Goal: Information Seeking & Learning: Learn about a topic

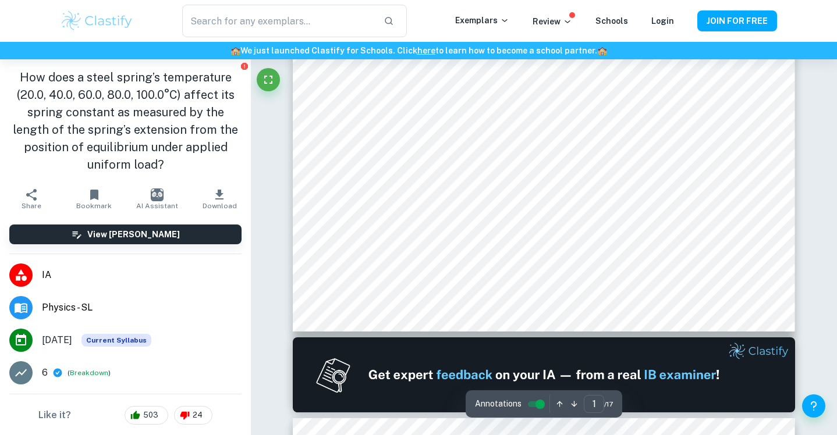
scroll to position [557, 0]
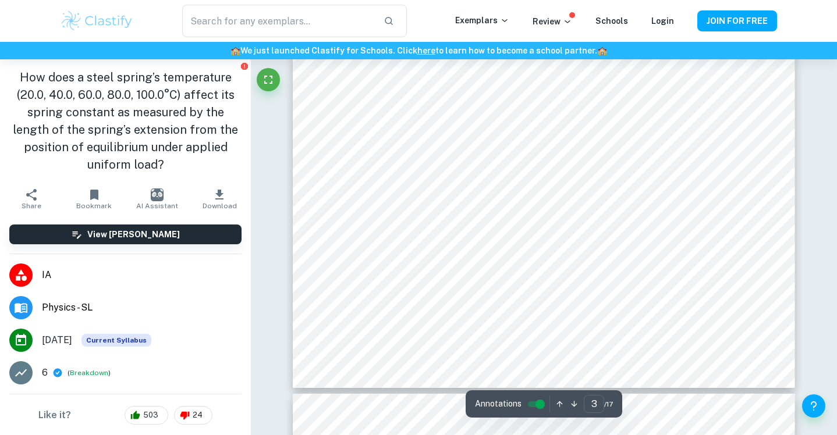
type input "4"
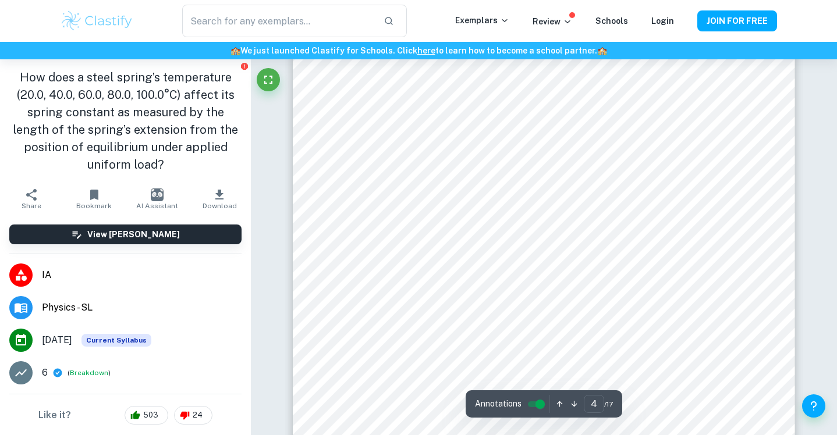
scroll to position [2599, 0]
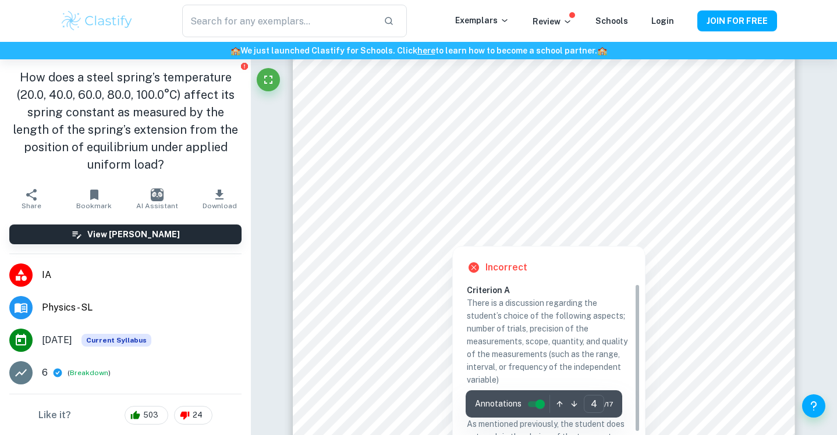
click at [441, 211] on div at bounding box center [452, 213] width 50 height 15
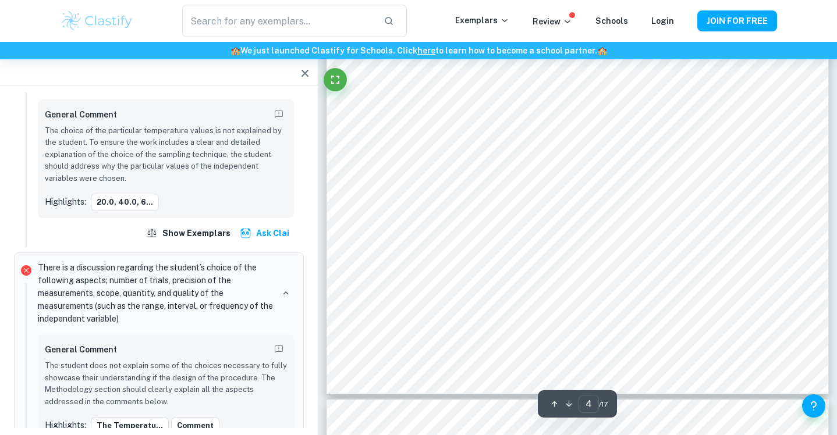
scroll to position [2535, 0]
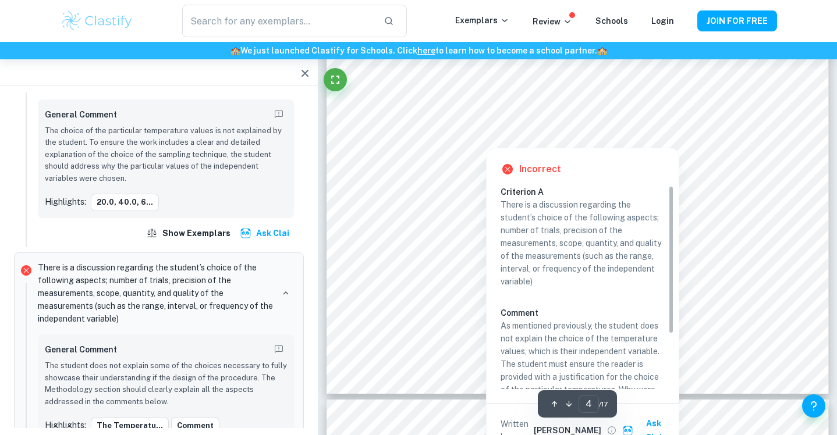
click at [477, 118] on div at bounding box center [486, 115] width 50 height 15
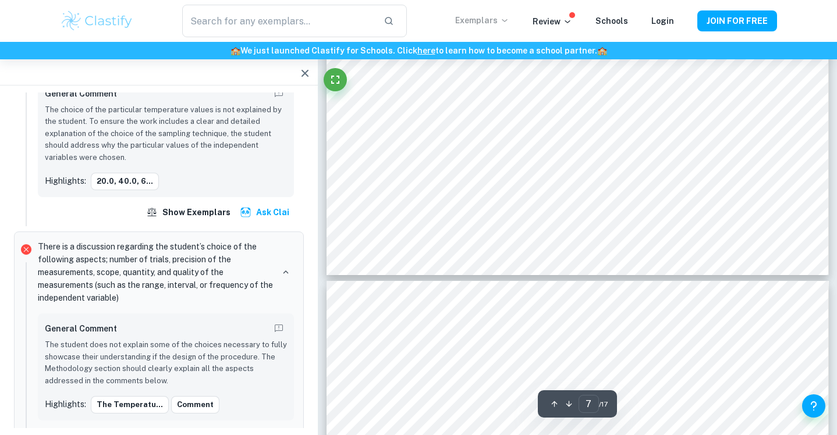
scroll to position [4795, 0]
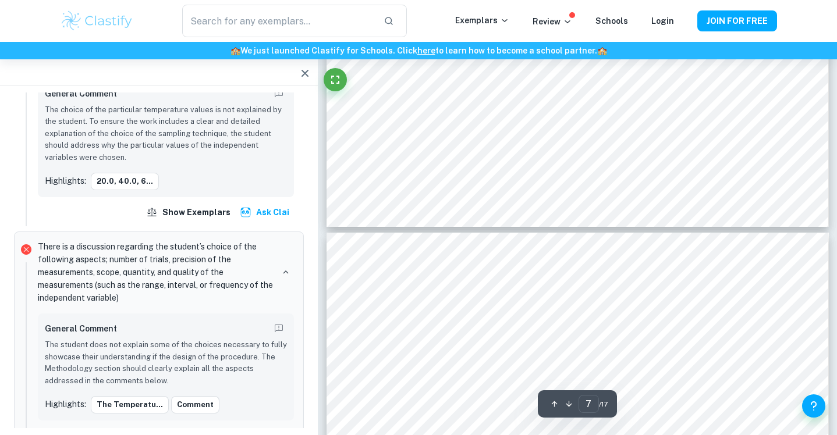
type input "8"
